Goal: Task Accomplishment & Management: Manage account settings

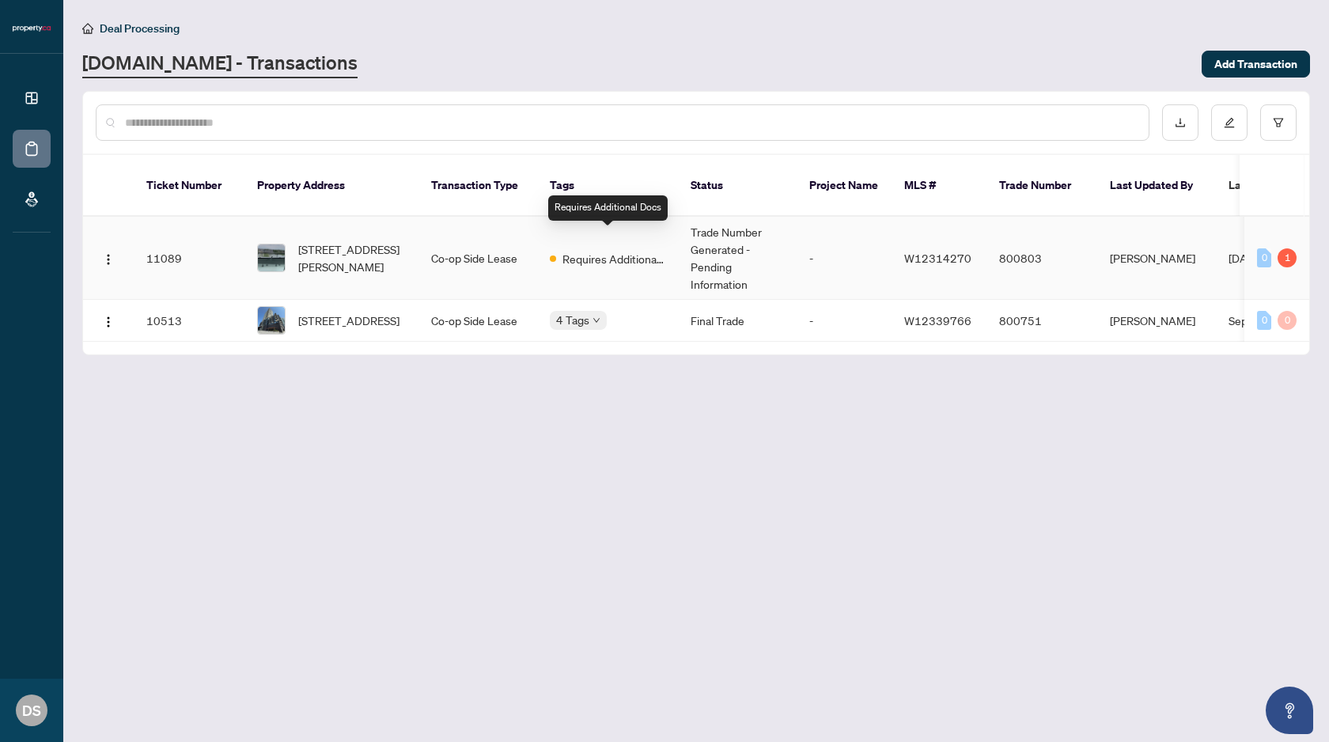
click at [557, 248] on div "Requires Additional Docs" at bounding box center [607, 257] width 115 height 19
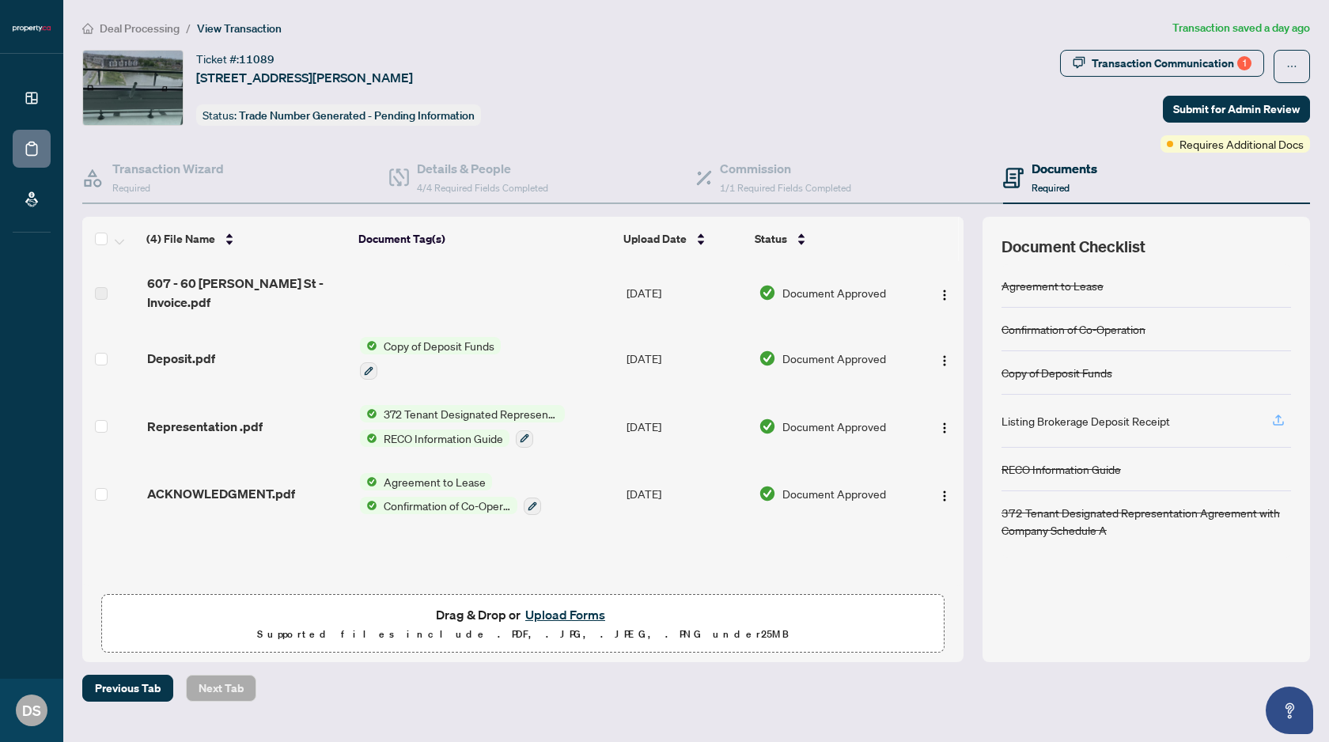
click at [1277, 419] on icon "button" at bounding box center [1278, 420] width 14 height 14
click at [906, 68] on div "Ticket #: 11089 [STREET_ADDRESS][PERSON_NAME] Status: Trade Number Generated - …" at bounding box center [567, 88] width 971 height 76
click at [1276, 413] on icon "button" at bounding box center [1278, 420] width 14 height 14
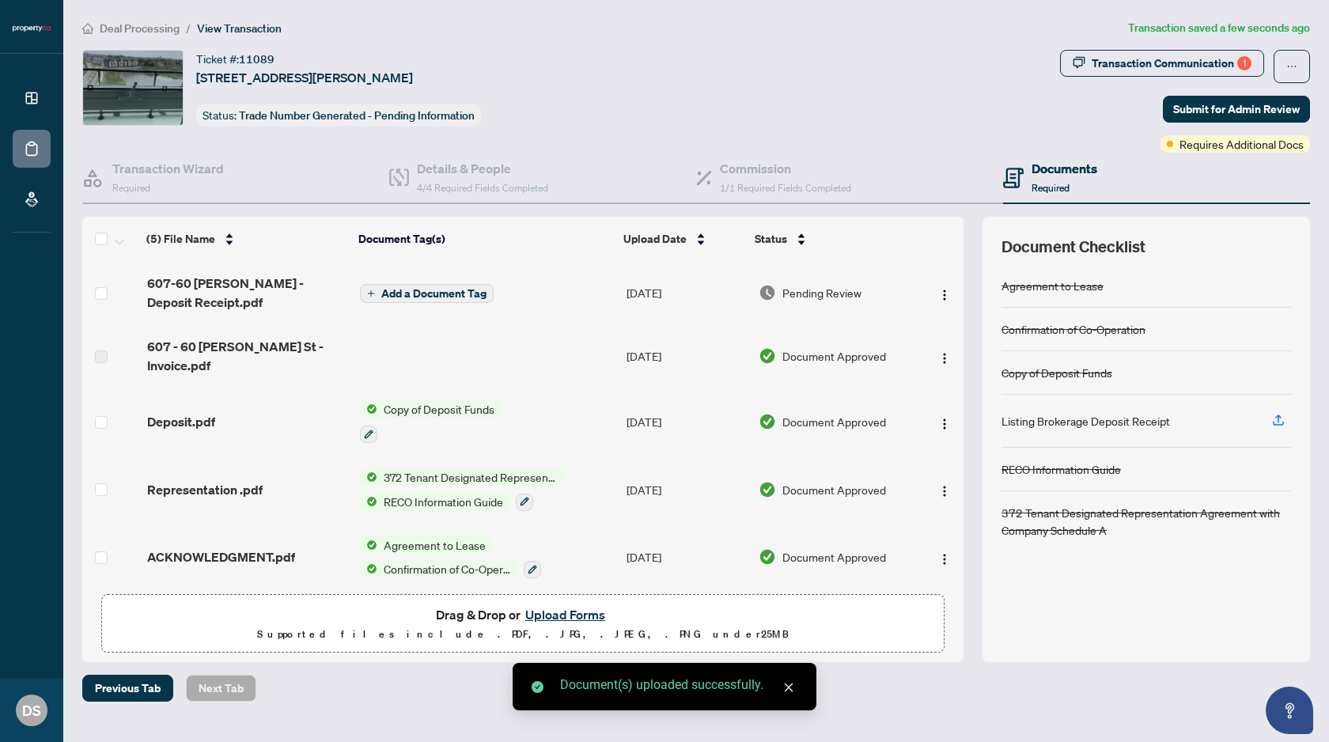
scroll to position [8, 0]
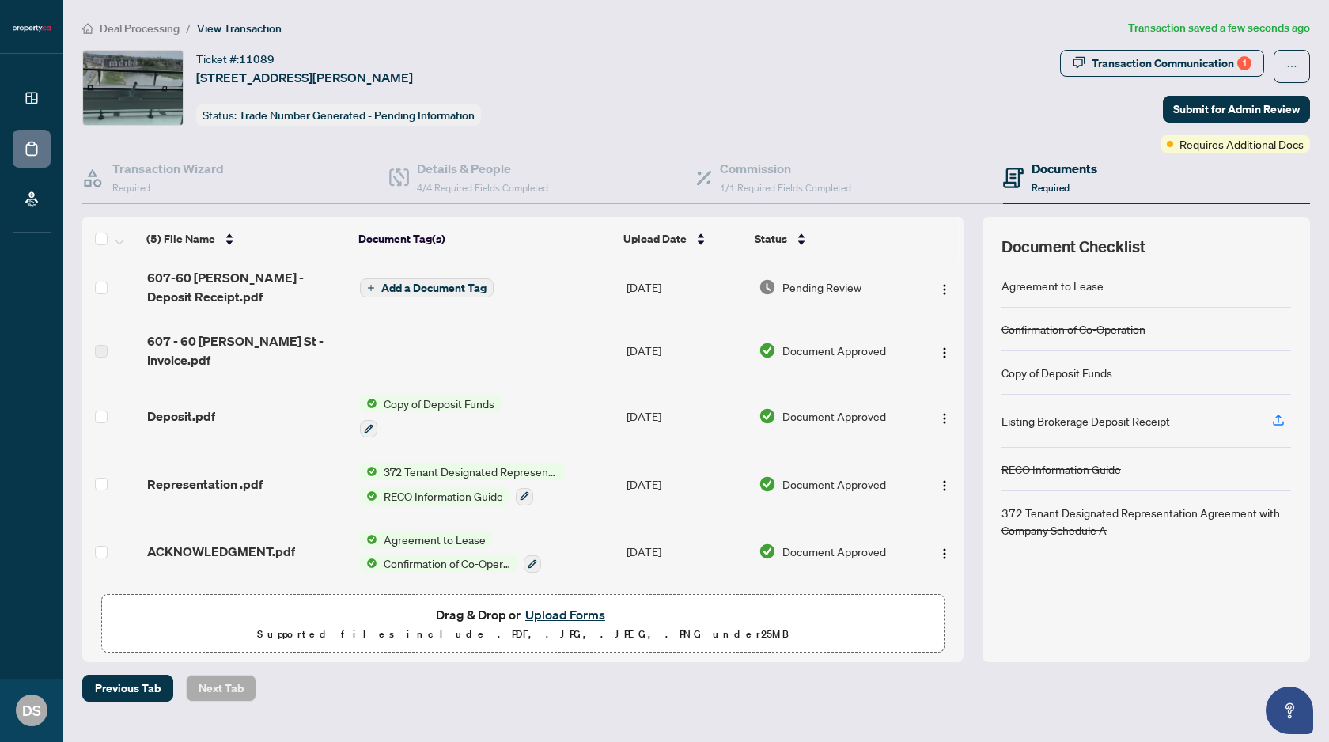
click at [784, 62] on div "Ticket #: 11089 [STREET_ADDRESS][PERSON_NAME] Status: Trade Number Generated - …" at bounding box center [567, 88] width 971 height 76
click at [390, 282] on span "Add a Document Tag" at bounding box center [433, 287] width 105 height 11
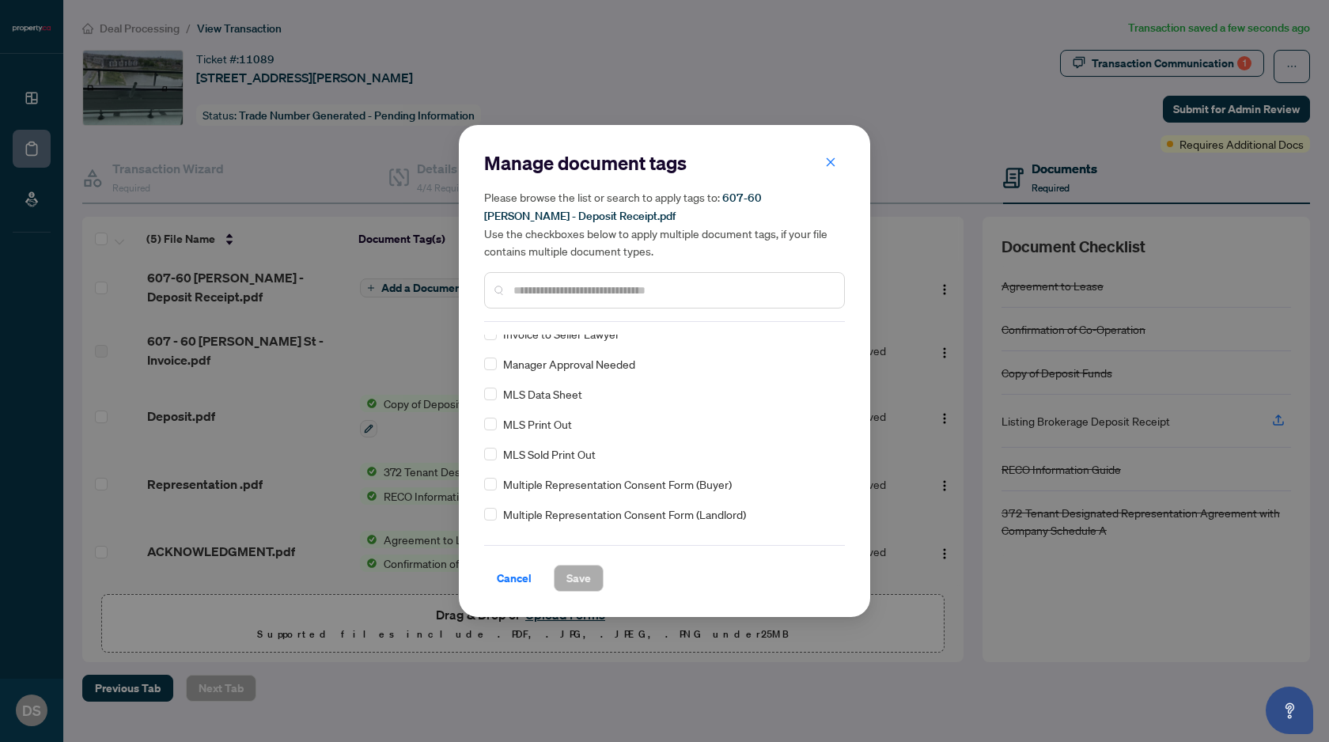
scroll to position [912, 0]
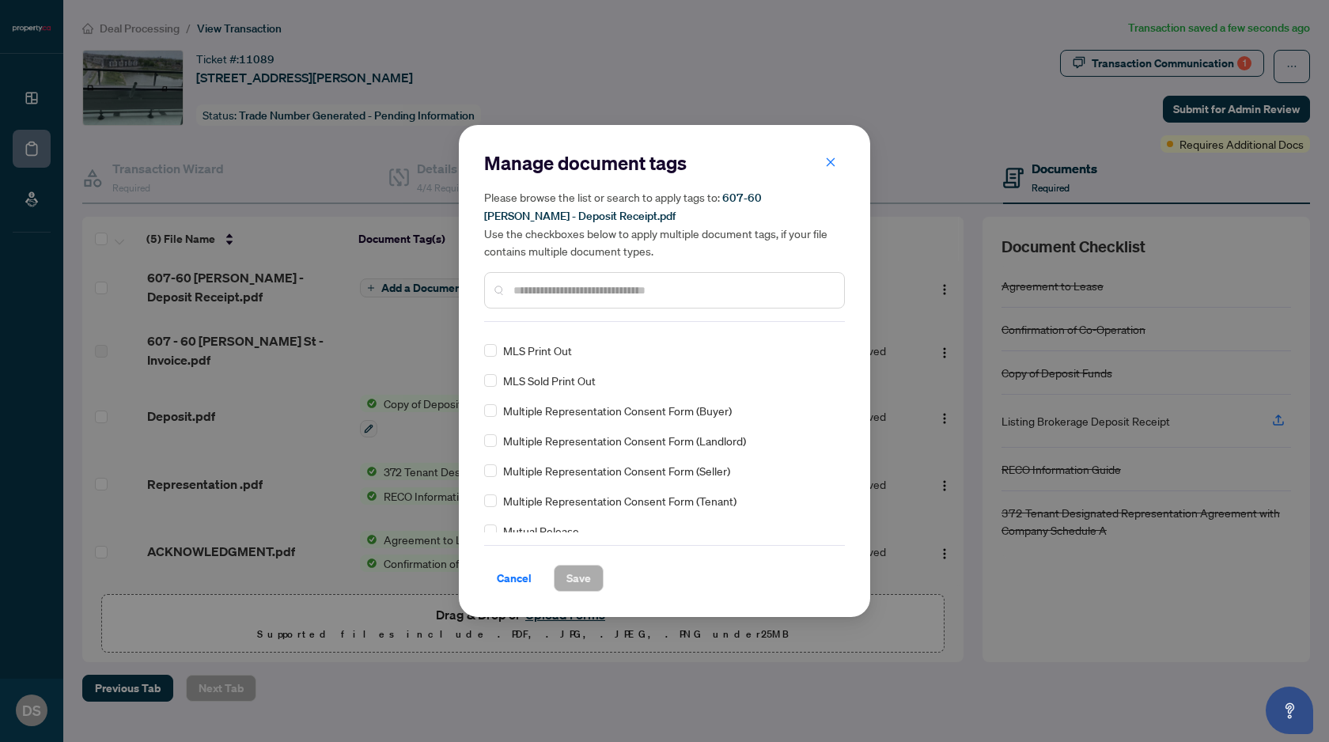
click at [549, 297] on input "text" at bounding box center [672, 290] width 318 height 17
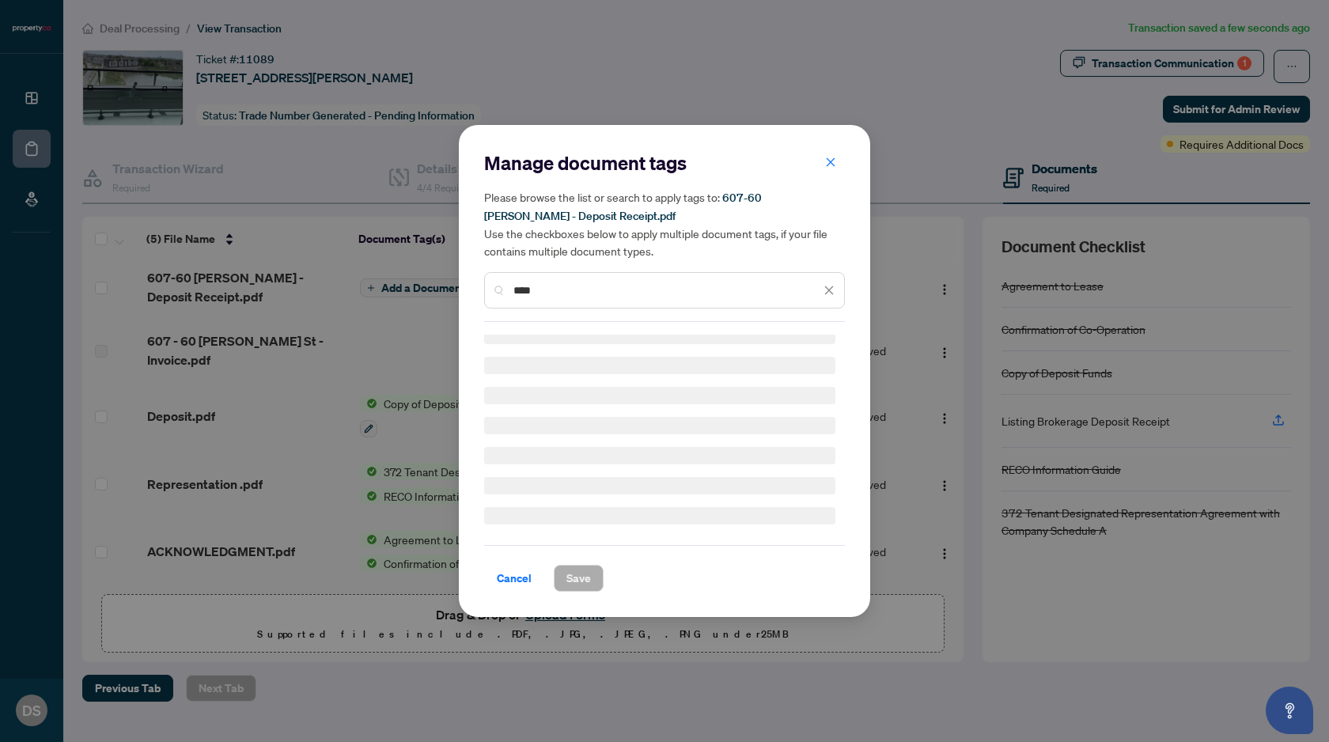
scroll to position [0, 0]
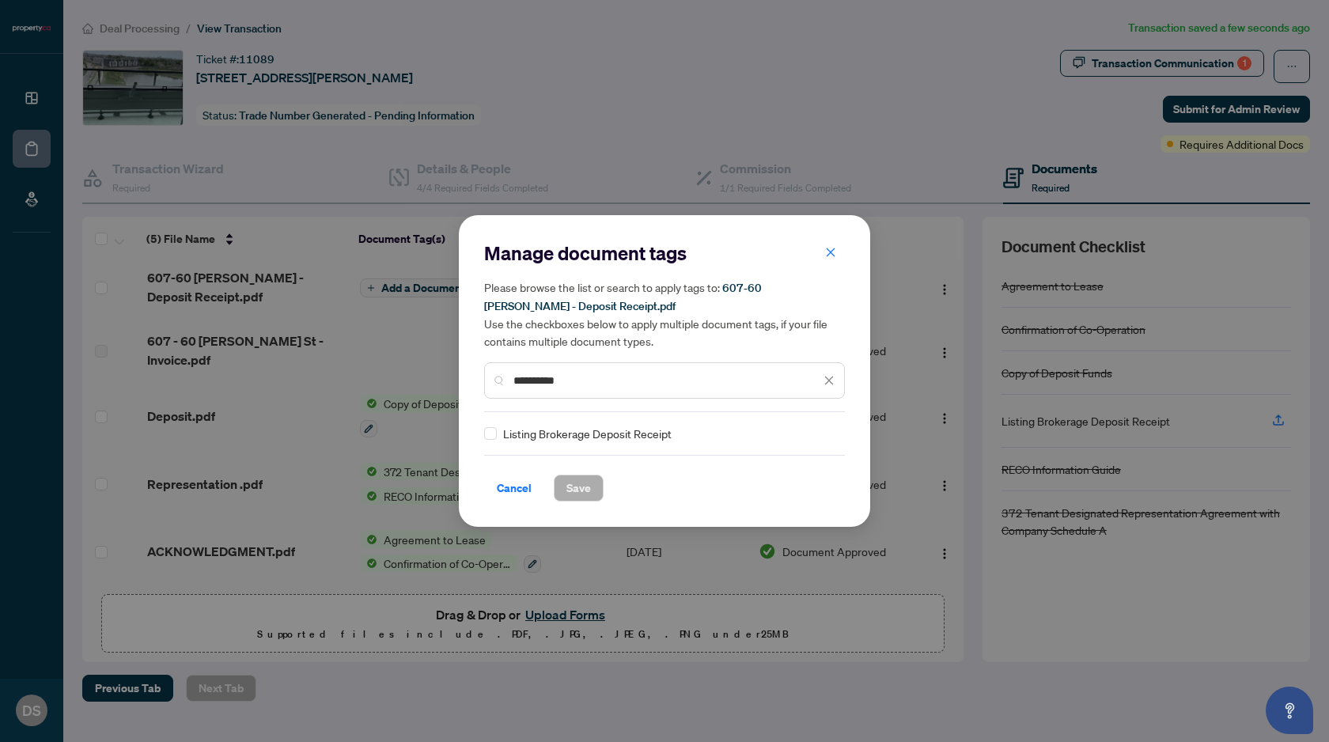
type input "**********"
click at [581, 490] on span "Save" at bounding box center [578, 487] width 25 height 25
